Goal: Transaction & Acquisition: Download file/media

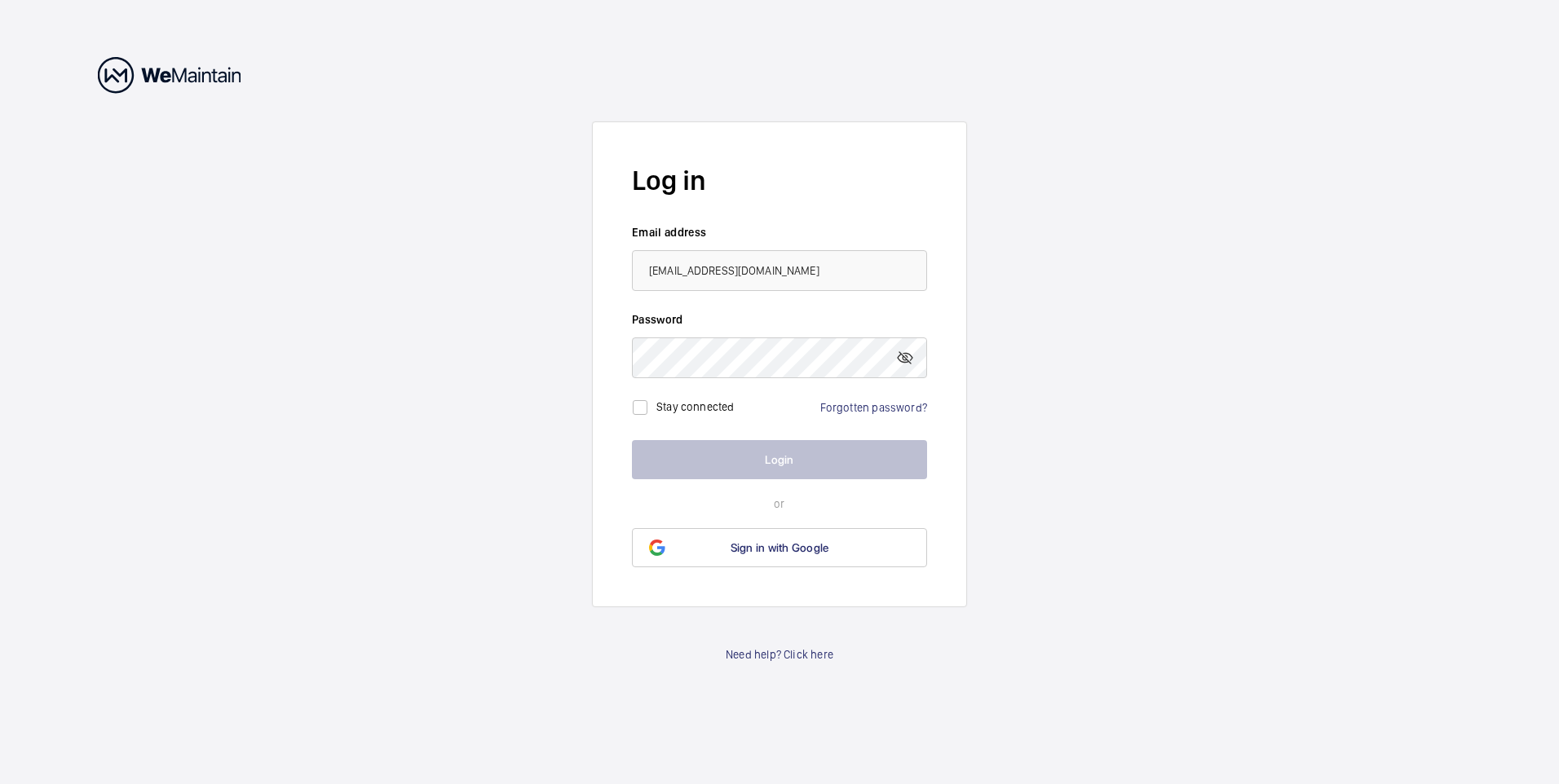
click at [1016, 277] on wm-front-auth-container "Log in Email address [EMAIL_ADDRESS][DOMAIN_NAME] Password Stay connected Forgo…" at bounding box center [780, 392] width 1559 height 784
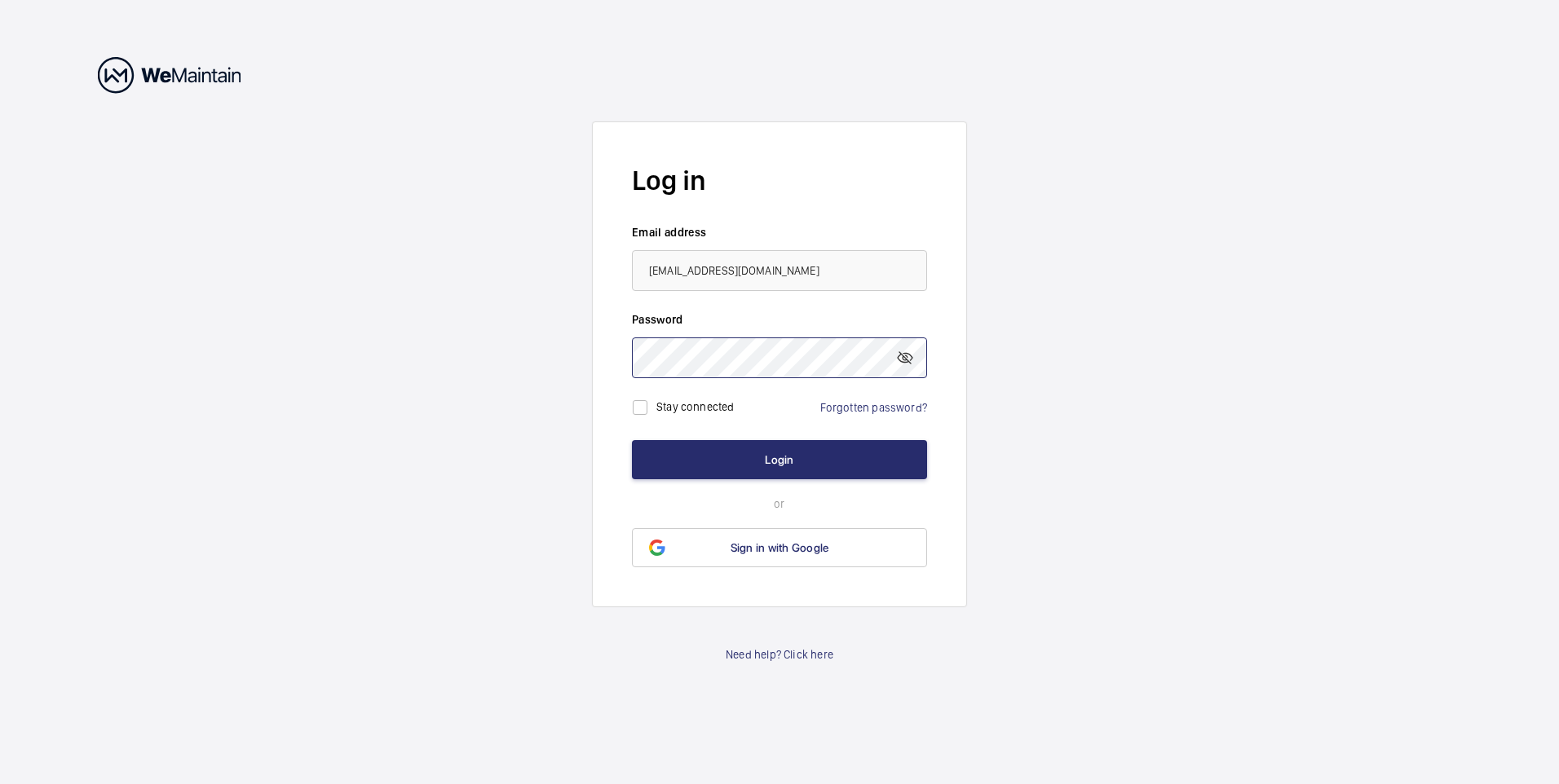
click at [631, 440] on button "Login" at bounding box center [779, 459] width 295 height 39
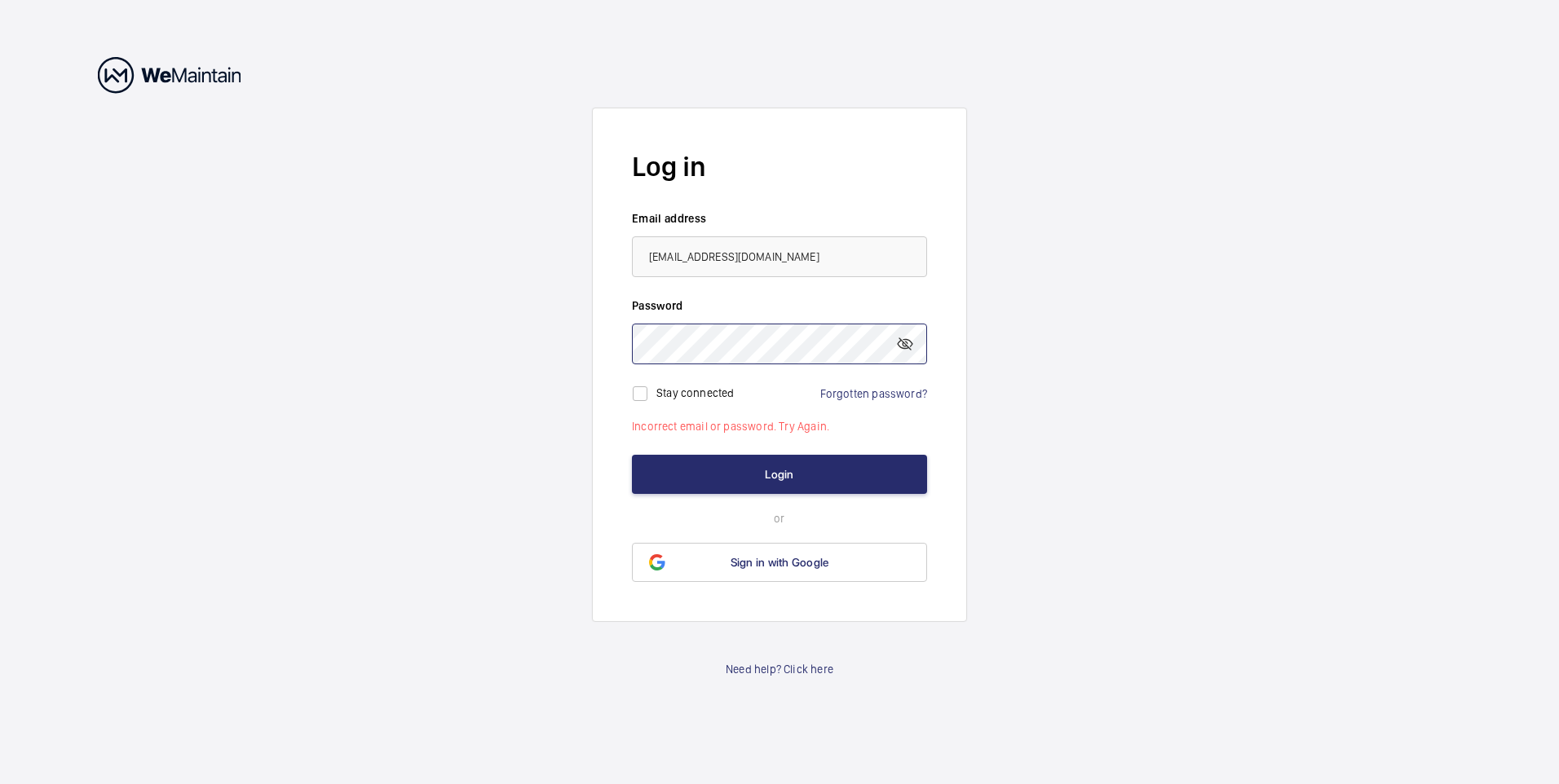
click at [631, 455] on button "Login" at bounding box center [779, 474] width 295 height 39
click at [814, 435] on form "Log in Email address [EMAIL_ADDRESS][DOMAIN_NAME] Password Stay connected Forgo…" at bounding box center [779, 364] width 375 height 514
click at [814, 467] on button "Login" at bounding box center [779, 474] width 295 height 39
click at [631, 455] on button "Login" at bounding box center [779, 474] width 295 height 39
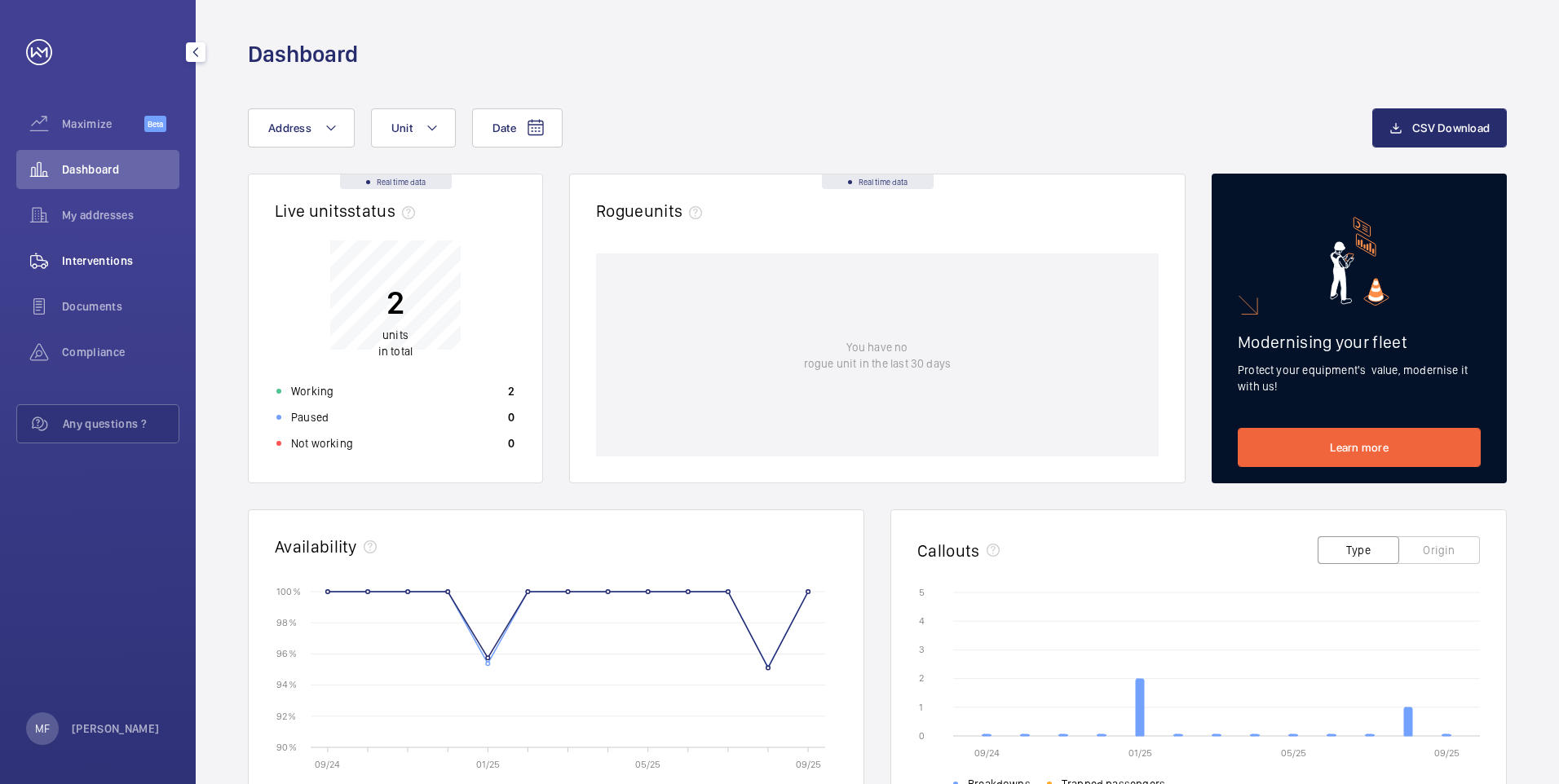
click at [112, 251] on div "Interventions" at bounding box center [97, 260] width 163 height 39
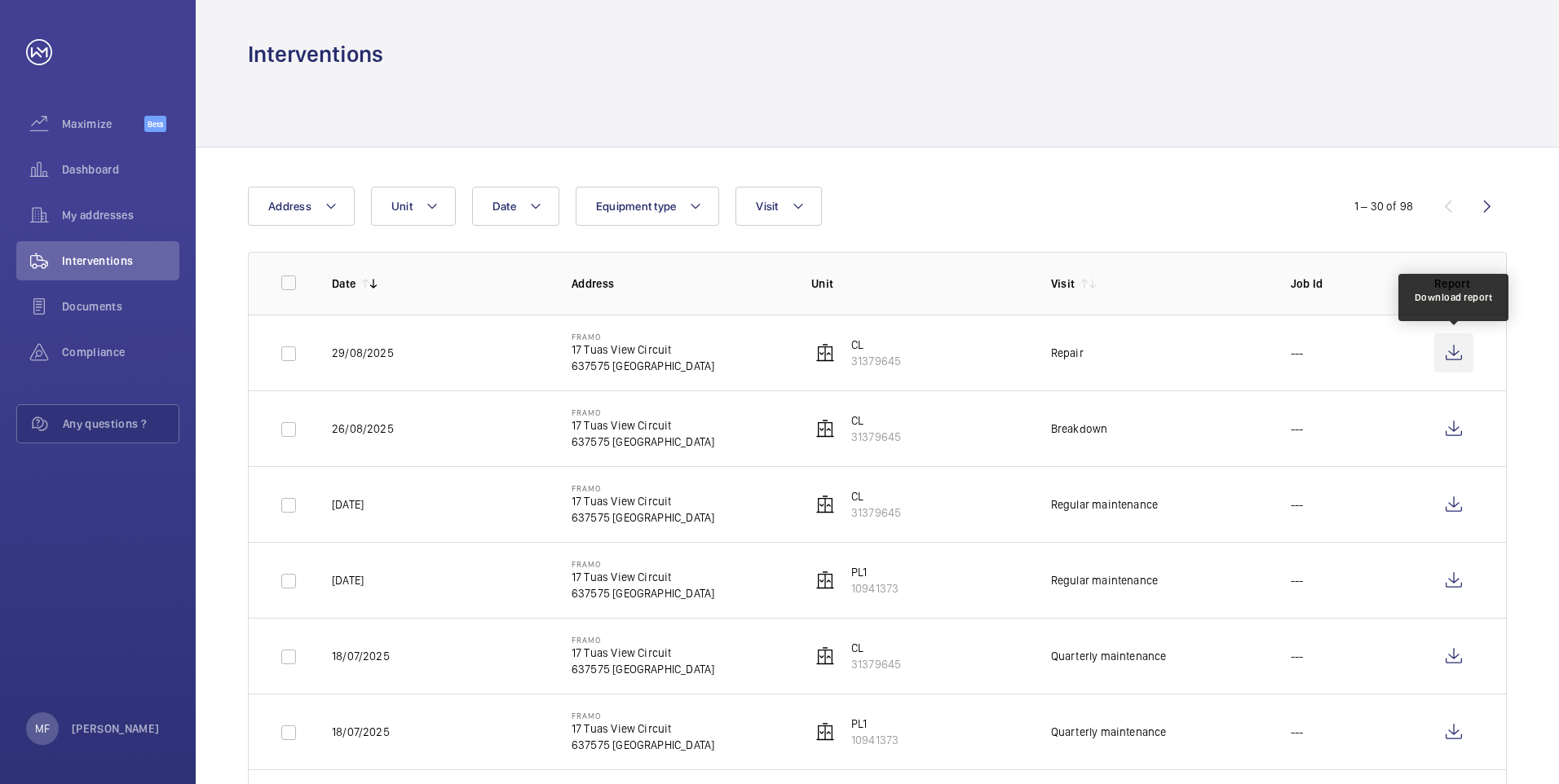
click at [1453, 362] on wm-front-icon-button at bounding box center [1453, 352] width 39 height 39
